Goal: Task Accomplishment & Management: Use online tool/utility

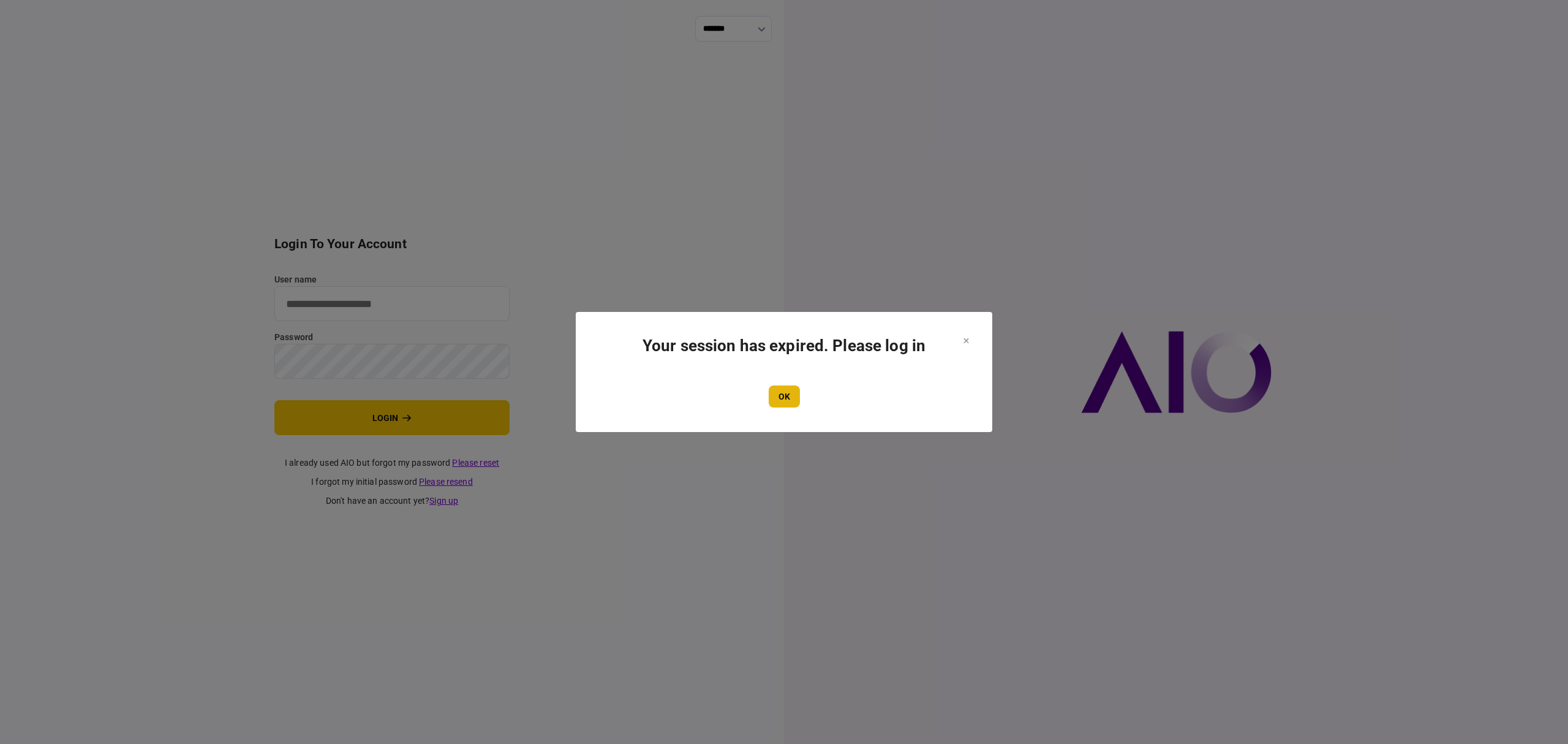
type input "*******"
drag, startPoint x: 794, startPoint y: 393, endPoint x: 785, endPoint y: 393, distance: 9.0
click at [794, 393] on button "OK" at bounding box center [784, 396] width 31 height 22
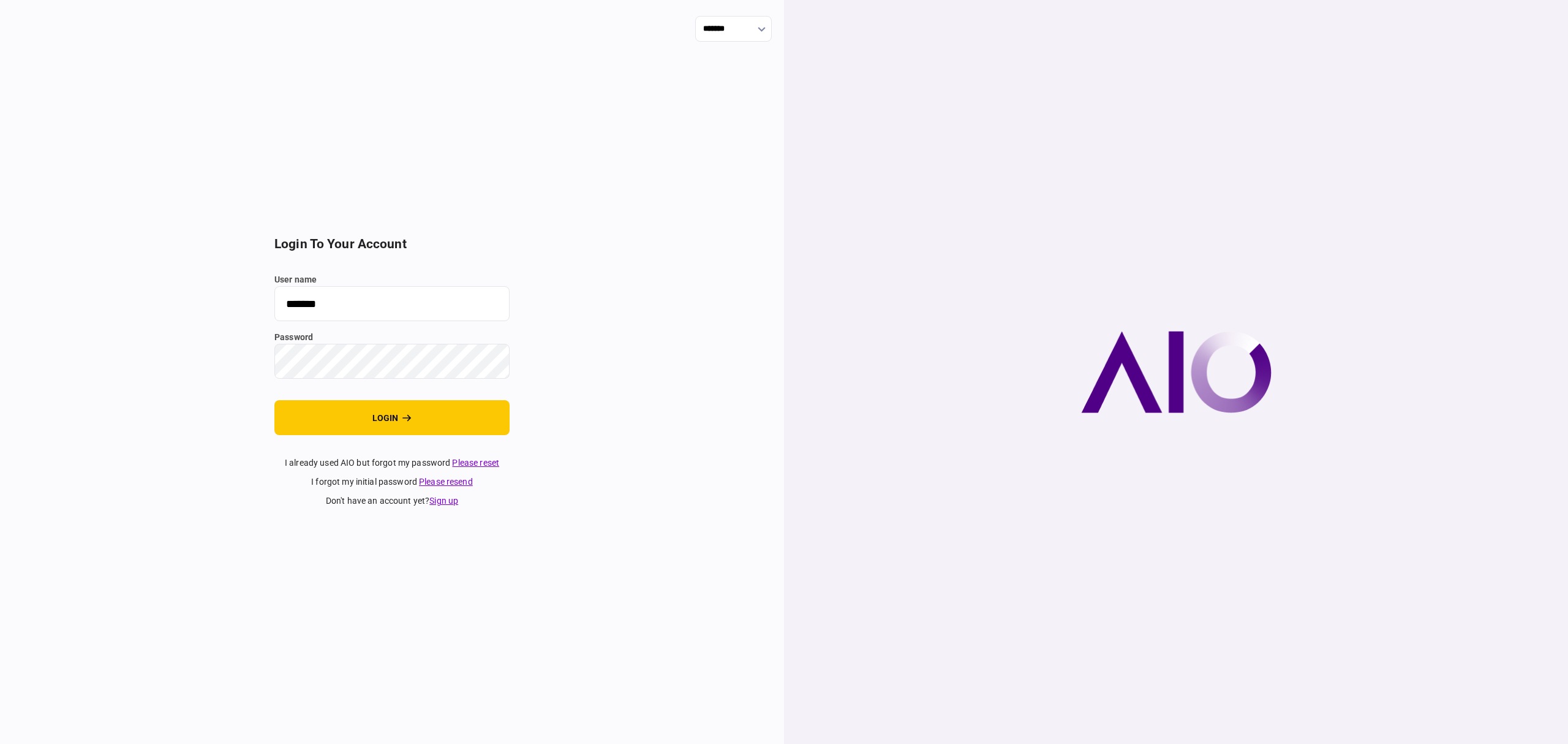
click at [377, 414] on button "login" at bounding box center [391, 417] width 235 height 35
